Goal: Transaction & Acquisition: Purchase product/service

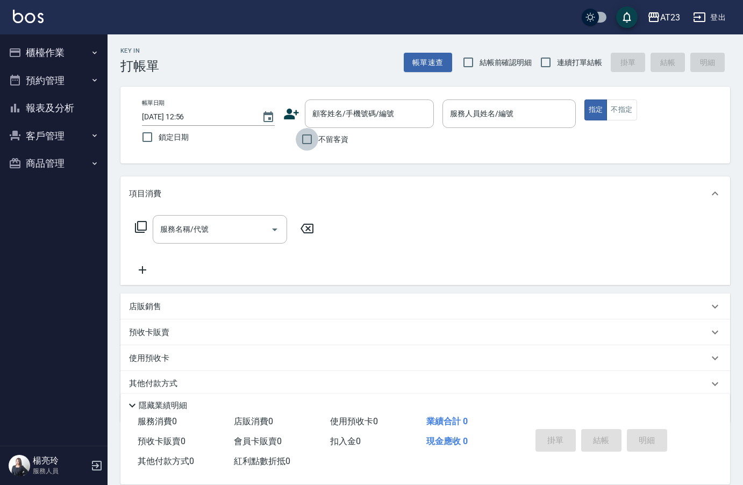
click at [315, 138] on input "不留客資" at bounding box center [307, 139] width 23 height 23
checkbox input "true"
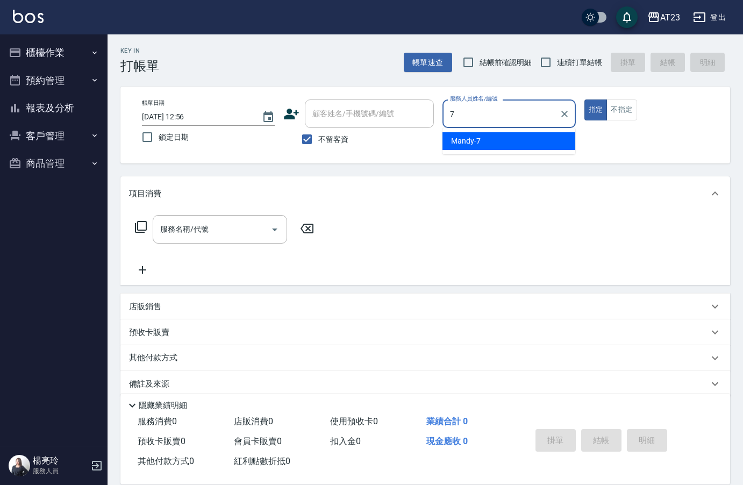
type input "Mandy-7"
type button "true"
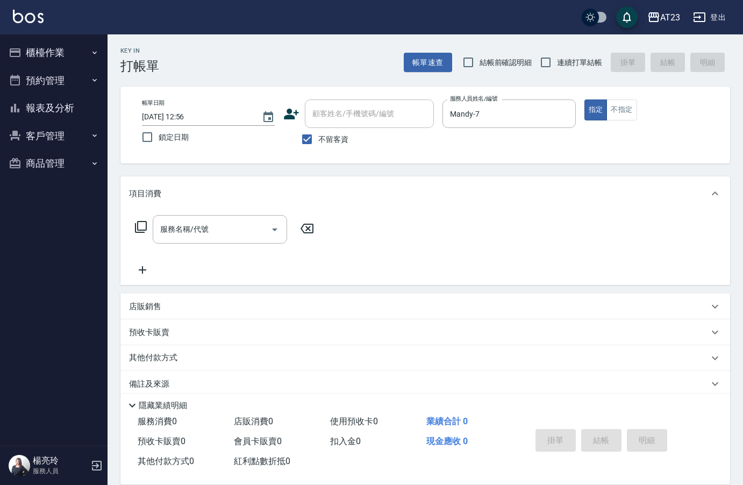
click at [530, 328] on div "預收卡販賣" at bounding box center [419, 332] width 580 height 11
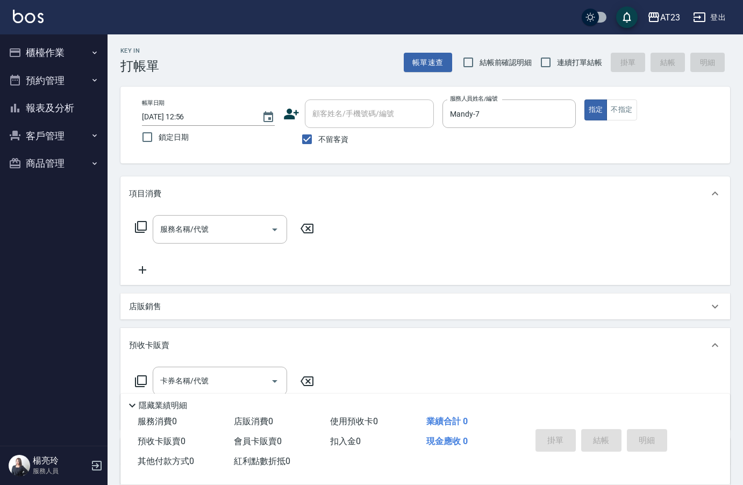
click at [591, 380] on div "卡券名稱/代號 卡券名稱/代號" at bounding box center [425, 394] width 592 height 54
click at [147, 342] on p "預收卡販賣" at bounding box center [149, 345] width 40 height 11
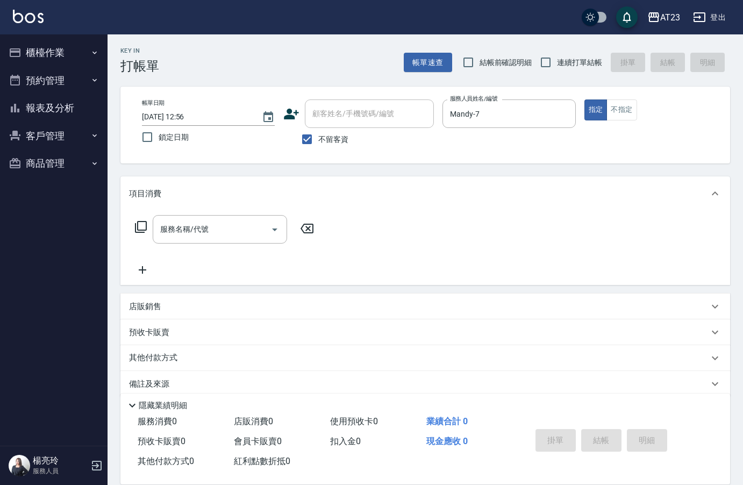
click at [131, 228] on div "服務名稱/代號 服務名稱/代號" at bounding box center [224, 229] width 191 height 28
click at [145, 225] on icon at bounding box center [140, 226] width 13 height 13
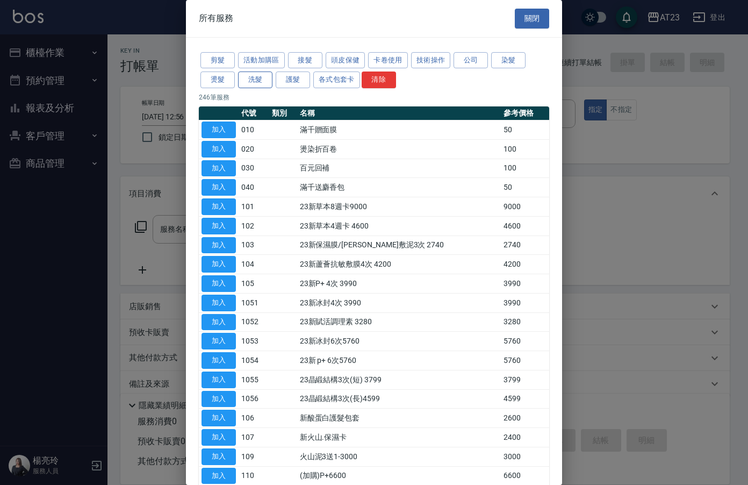
click at [251, 77] on button "洗髮" at bounding box center [255, 80] width 34 height 17
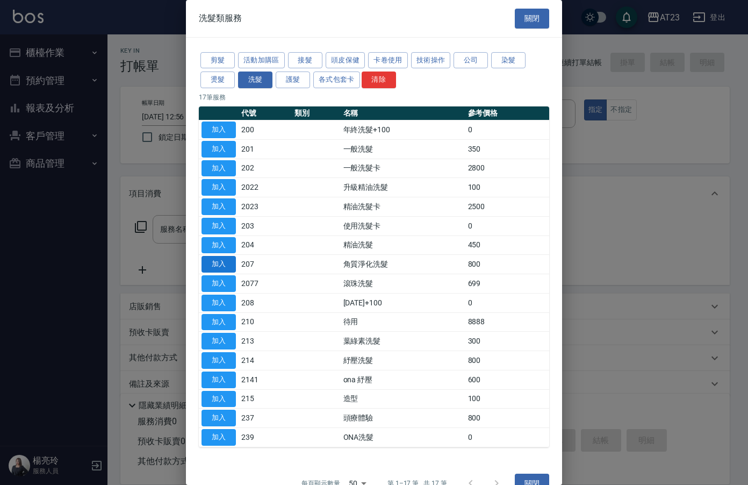
click at [213, 264] on button "加入" at bounding box center [219, 264] width 34 height 17
type input "角質淨化洗髮(207)"
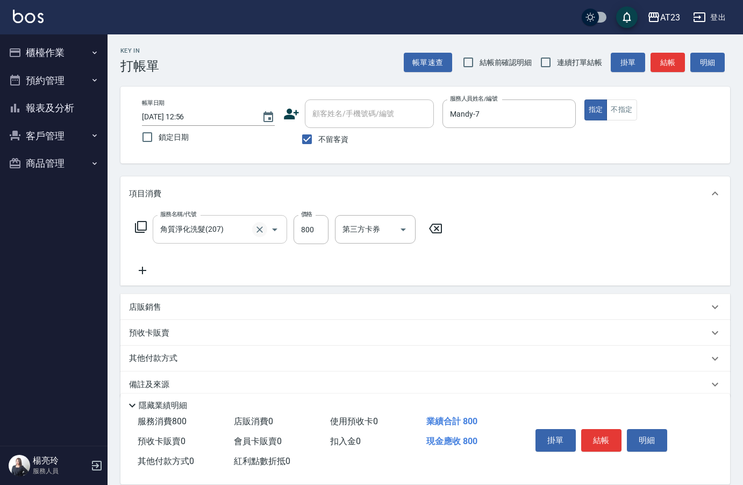
click at [261, 232] on icon "Clear" at bounding box center [259, 229] width 11 height 11
click at [241, 233] on input "服務名稱/代號" at bounding box center [205, 229] width 95 height 19
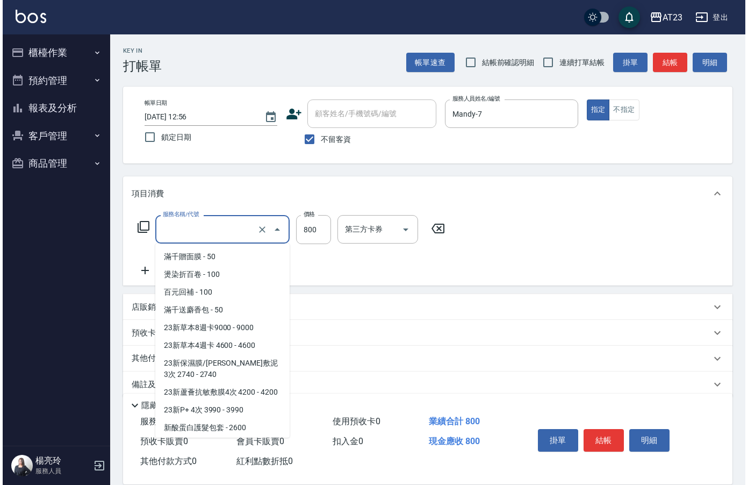
scroll to position [454, 0]
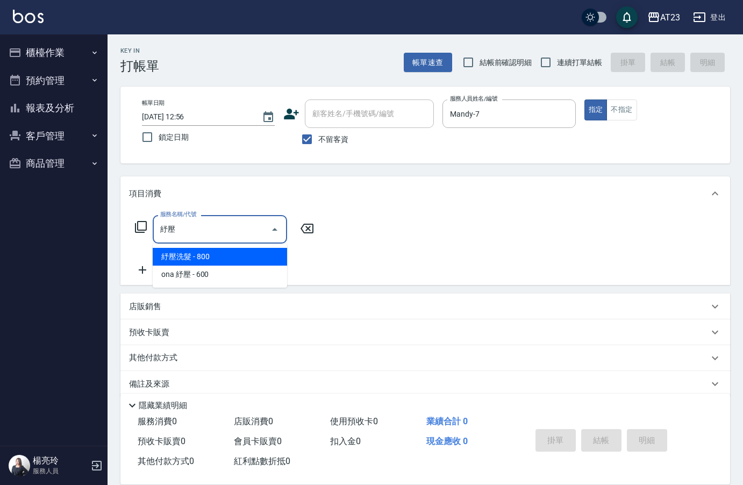
drag, startPoint x: 220, startPoint y: 253, endPoint x: 339, endPoint y: 248, distance: 118.9
click at [221, 253] on span "紓壓洗髮 - 800" at bounding box center [220, 257] width 134 height 18
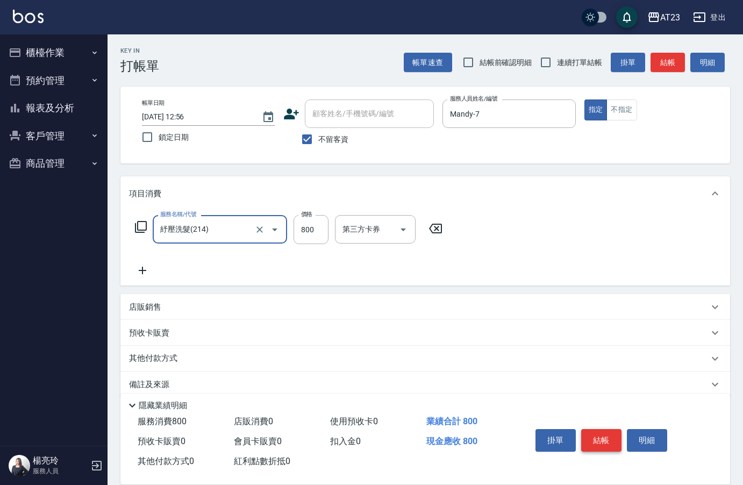
type input "紓壓洗髮(214)"
click at [613, 438] on button "結帳" at bounding box center [601, 440] width 40 height 23
